Goal: Task Accomplishment & Management: Complete application form

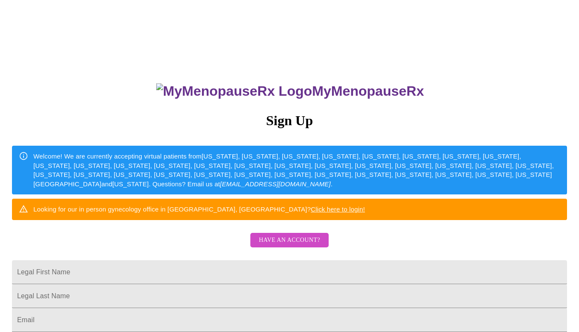
click at [337, 163] on div "Welcome! We are currently accepting virtual patients from [US_STATE], [US_STATE…" at bounding box center [296, 170] width 527 height 44
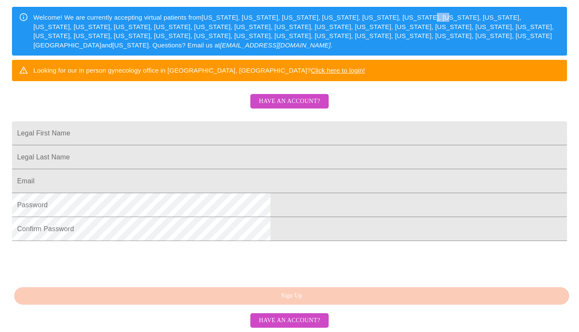
scroll to position [200, 0]
click at [256, 122] on input "Legal First Name" at bounding box center [289, 134] width 555 height 24
type input "CJ"
type input "{"
type input "Banks"
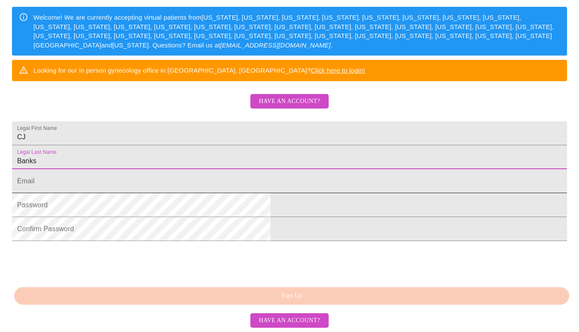
click at [203, 169] on input "Legal First Name" at bounding box center [289, 181] width 555 height 24
type input "[EMAIL_ADDRESS][DOMAIN_NAME]"
